Goal: Task Accomplishment & Management: Use online tool/utility

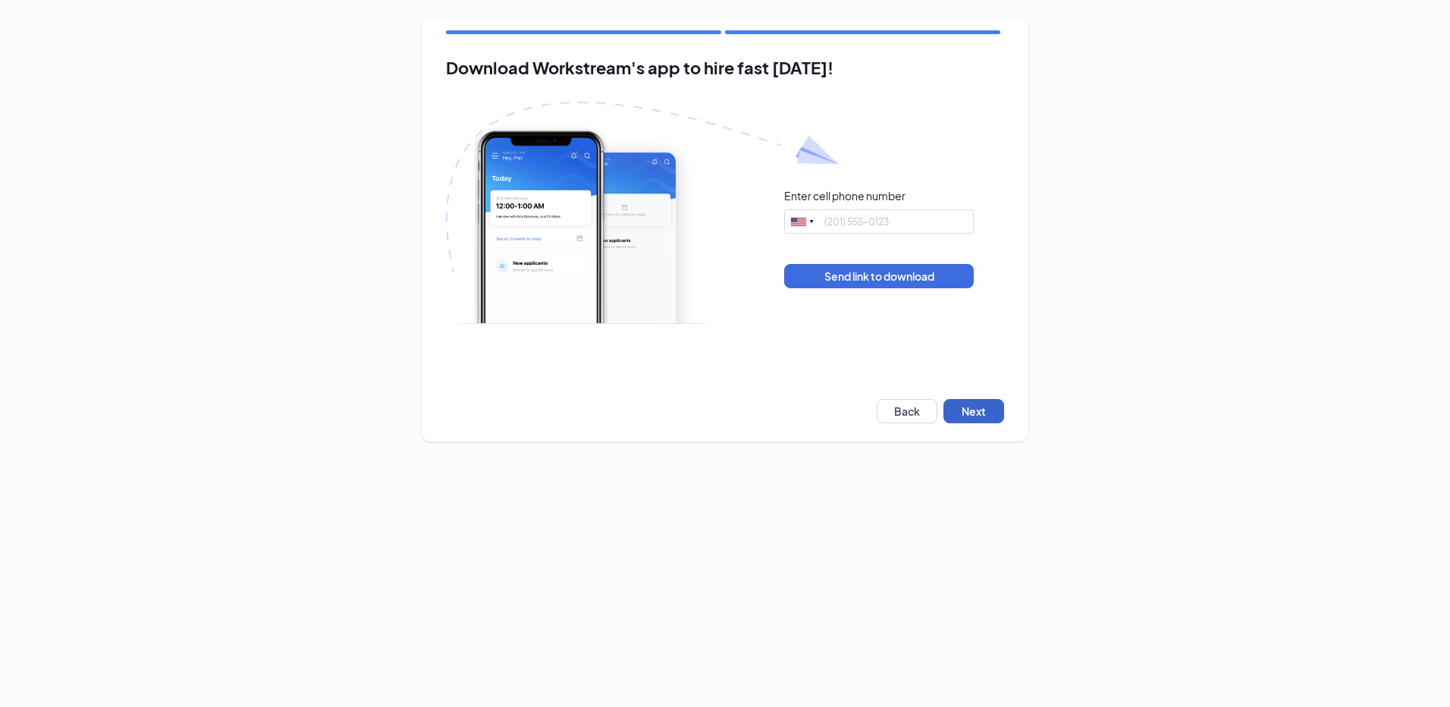
click at [993, 412] on button "Next" at bounding box center [974, 411] width 61 height 24
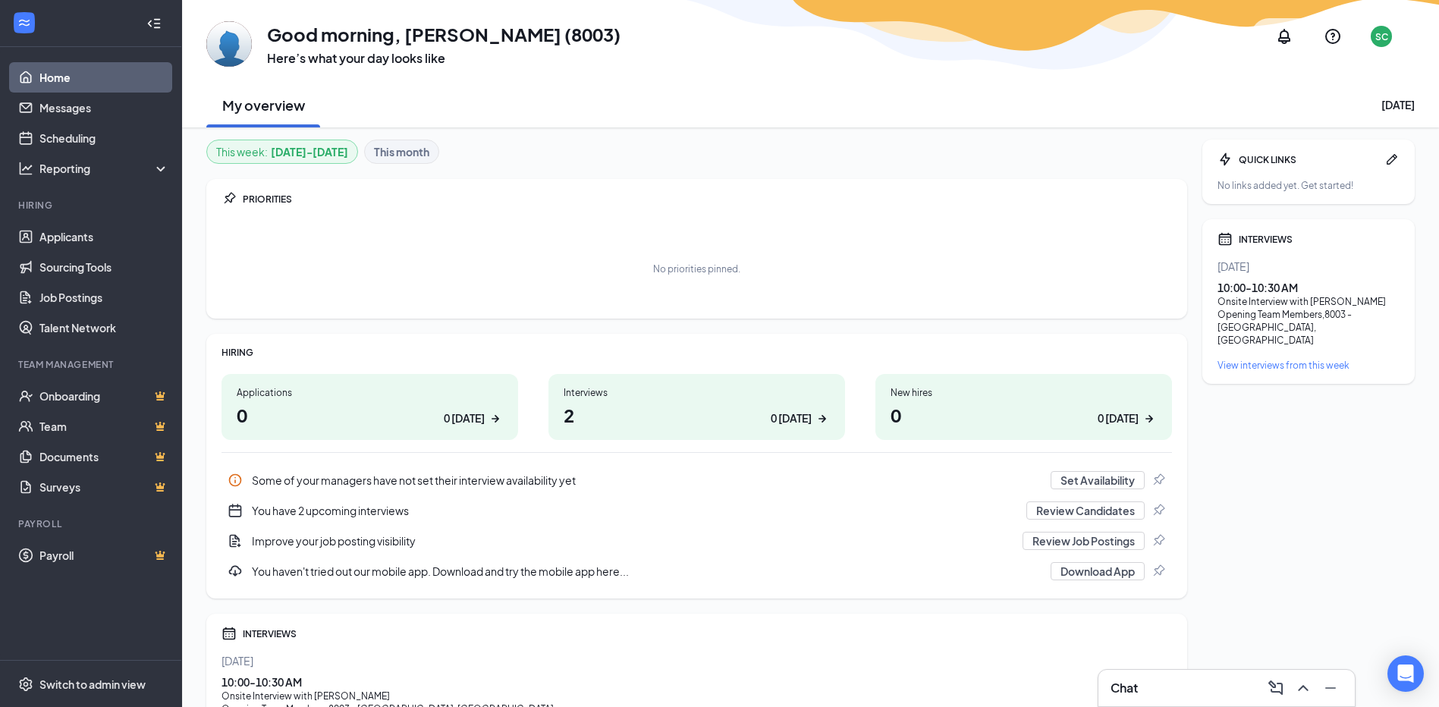
click at [787, 411] on div "0 today" at bounding box center [791, 418] width 41 height 16
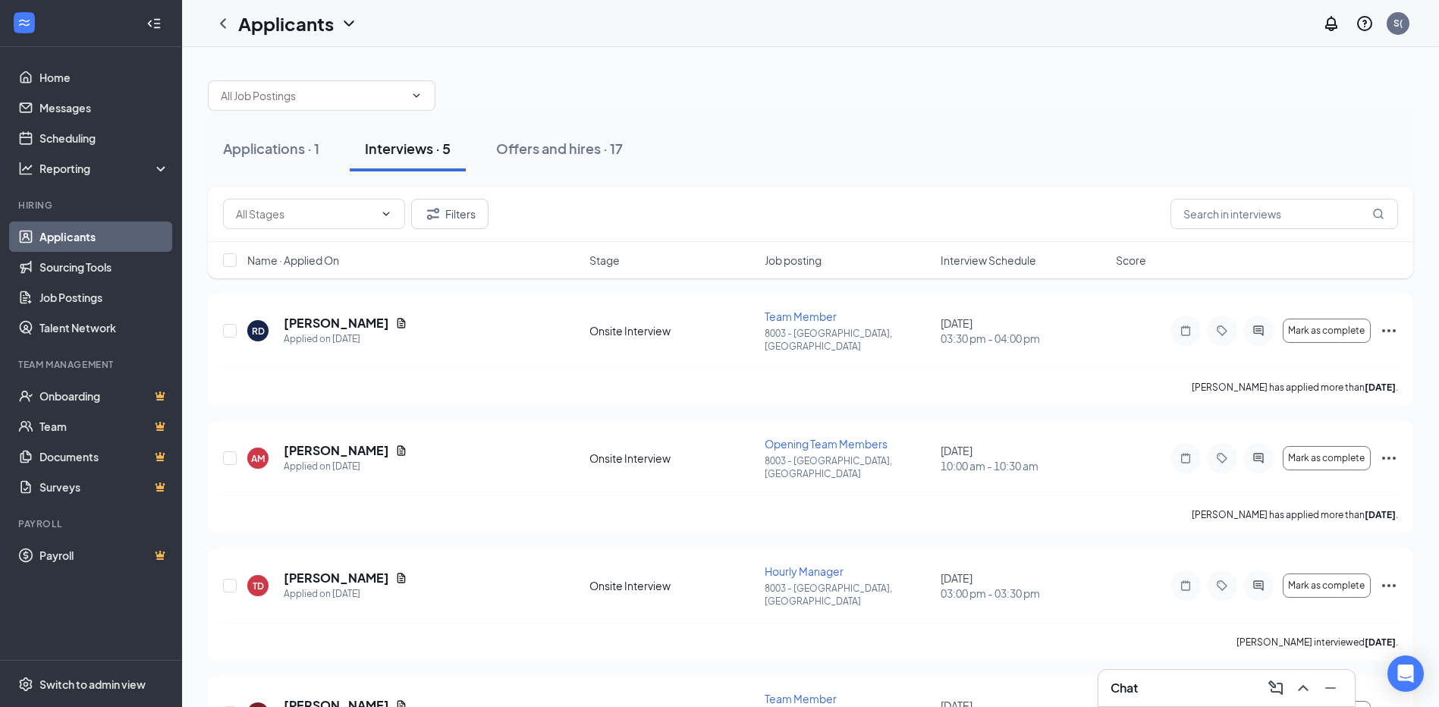
click at [424, 152] on div "Interviews · 5" at bounding box center [408, 148] width 86 height 19
